Goal: Transaction & Acquisition: Register for event/course

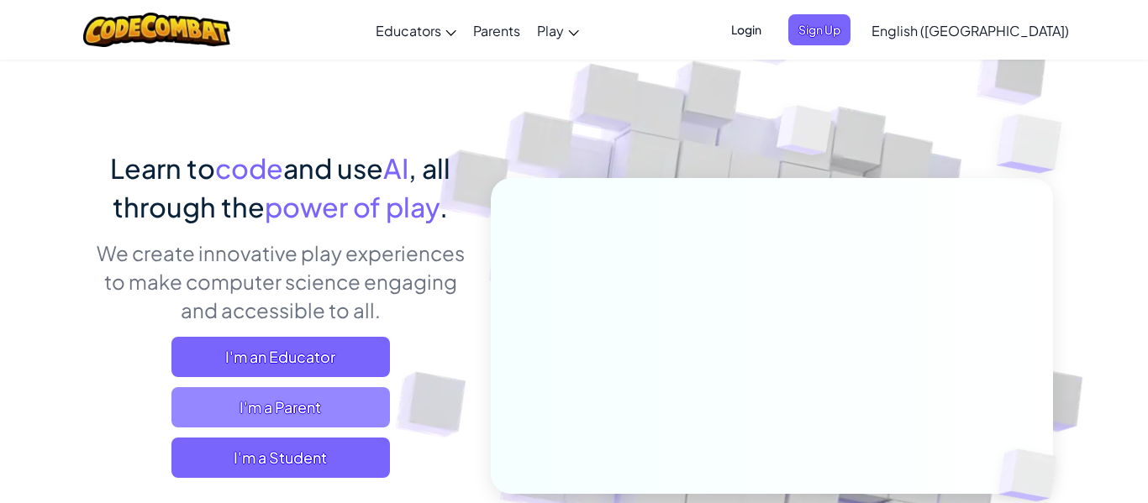
scroll to position [55, 0]
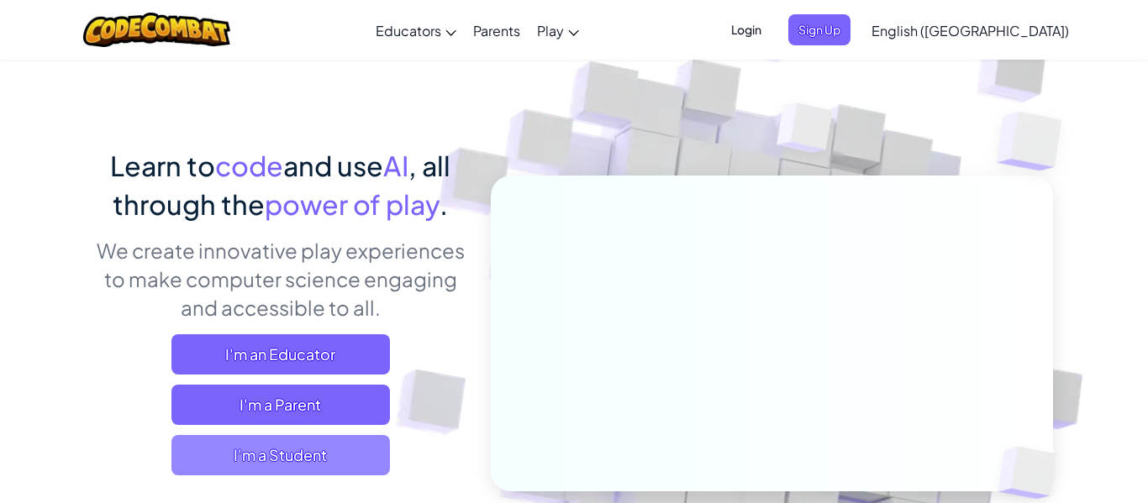
click at [303, 453] on span "I'm a Student" at bounding box center [280, 455] width 219 height 40
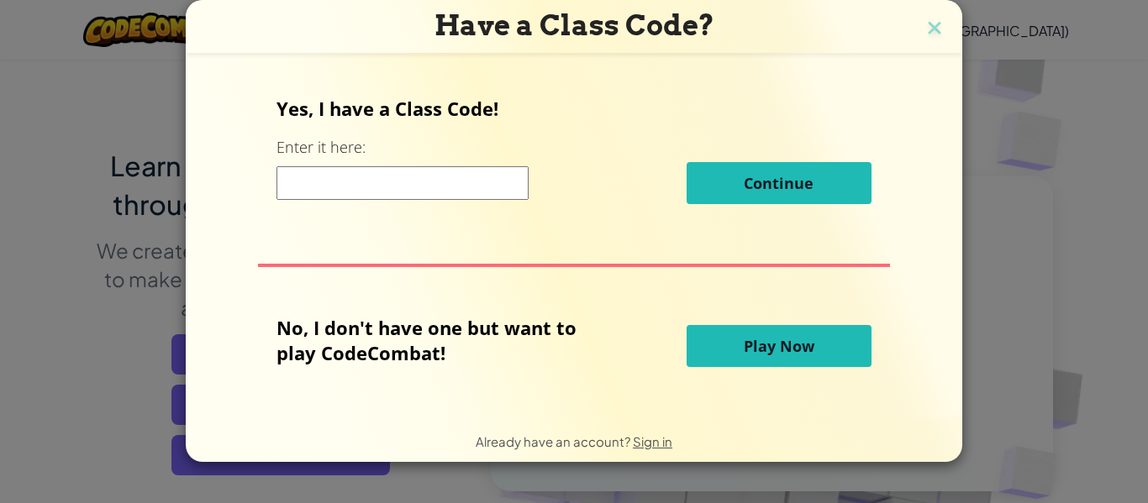
click at [451, 190] on input at bounding box center [403, 183] width 252 height 34
type input "RunPlateRight"
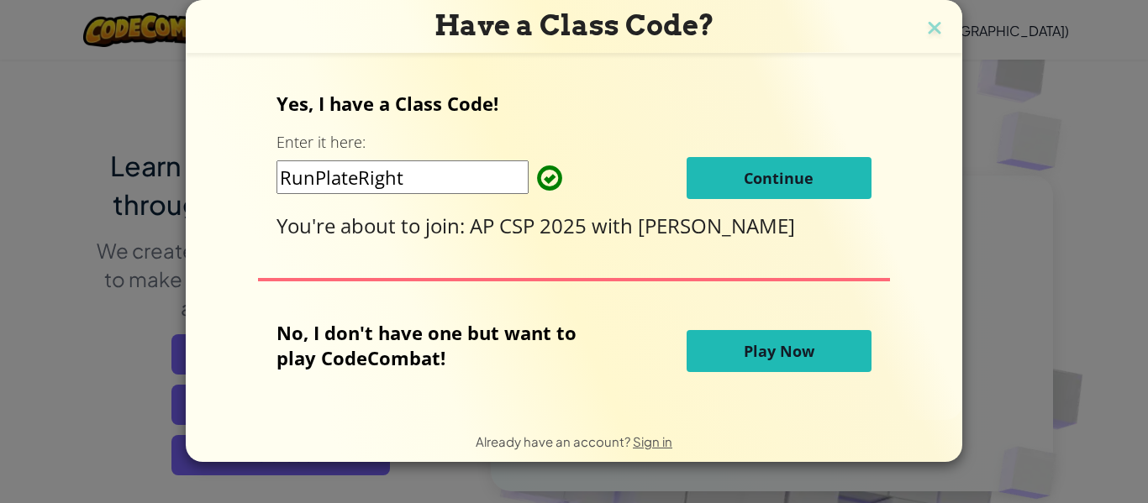
click at [736, 185] on button "Continue" at bounding box center [779, 178] width 185 height 42
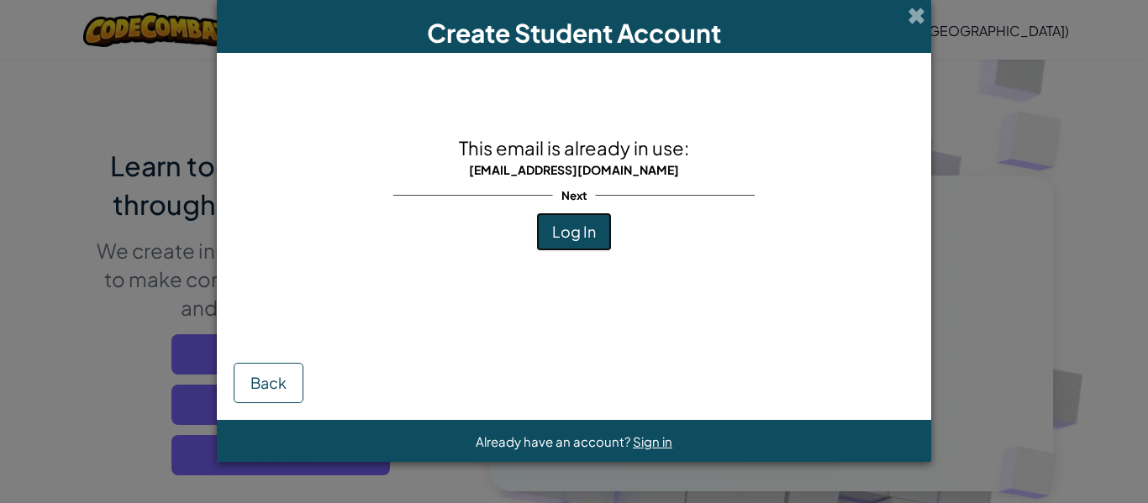
click at [596, 238] on button "Log In" at bounding box center [574, 232] width 76 height 39
